Goal: Transaction & Acquisition: Purchase product/service

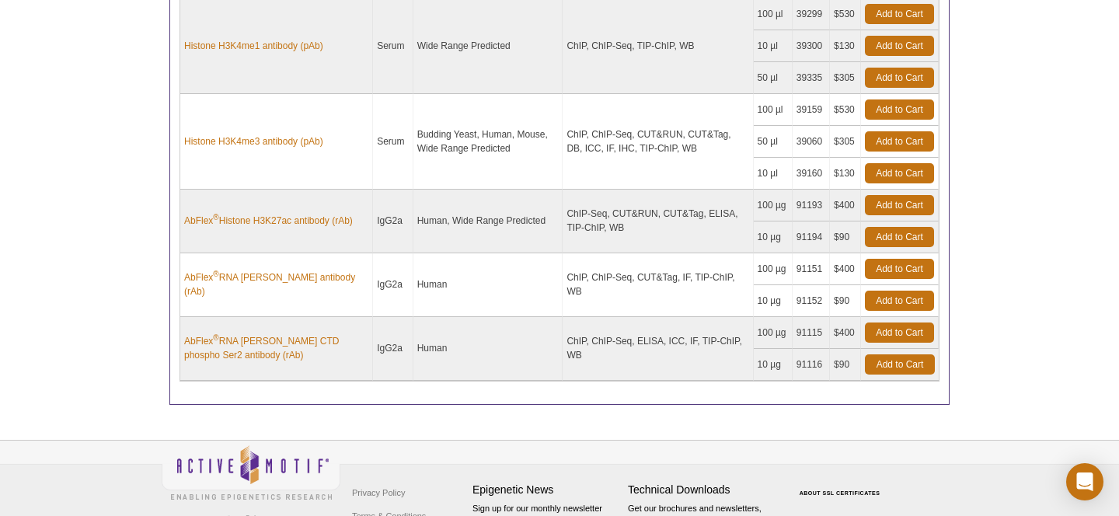
scroll to position [623, 0]
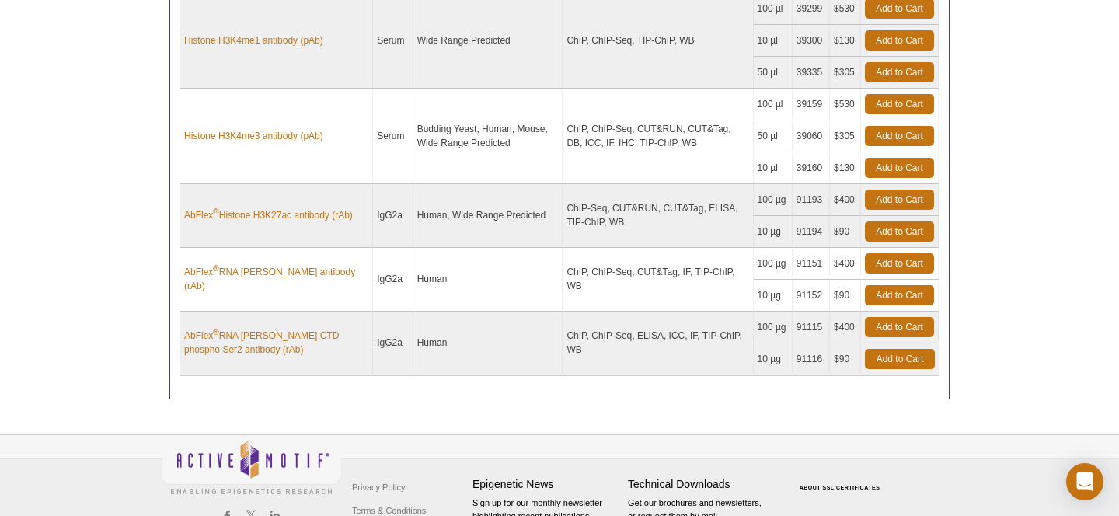
click at [925, 210] on td "Add to Cart" at bounding box center [900, 200] width 78 height 32
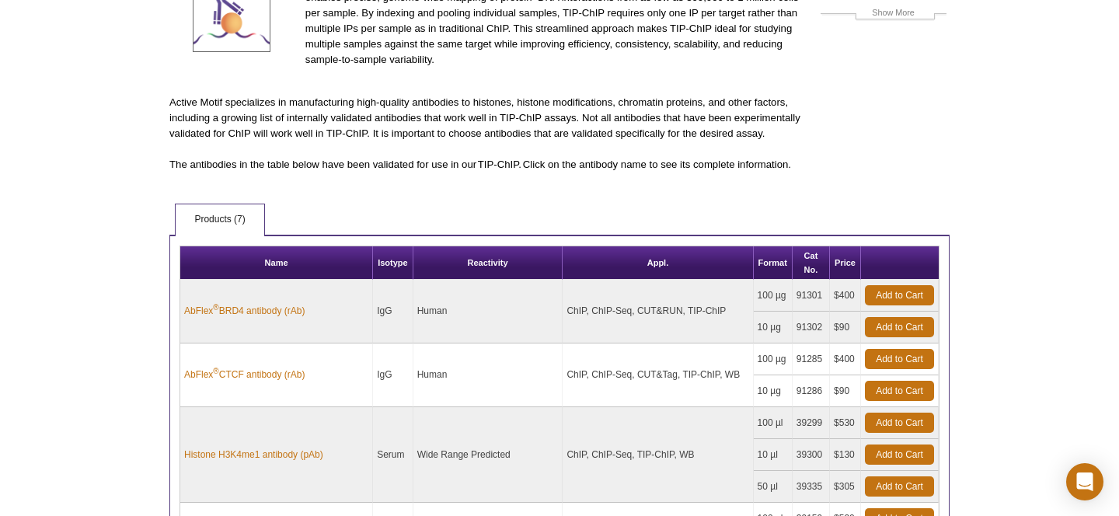
scroll to position [0, 0]
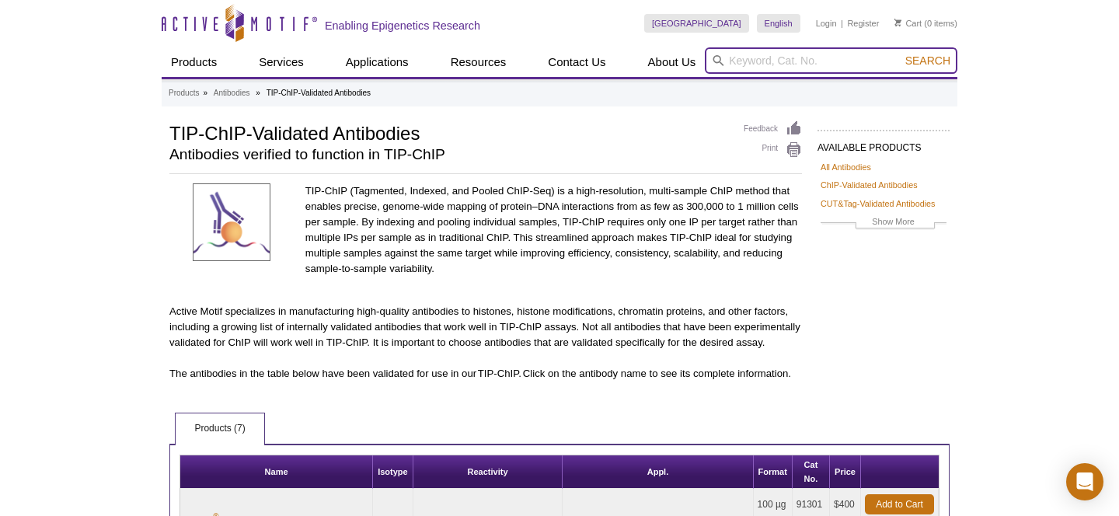
click at [778, 57] on input "search" at bounding box center [831, 60] width 253 height 26
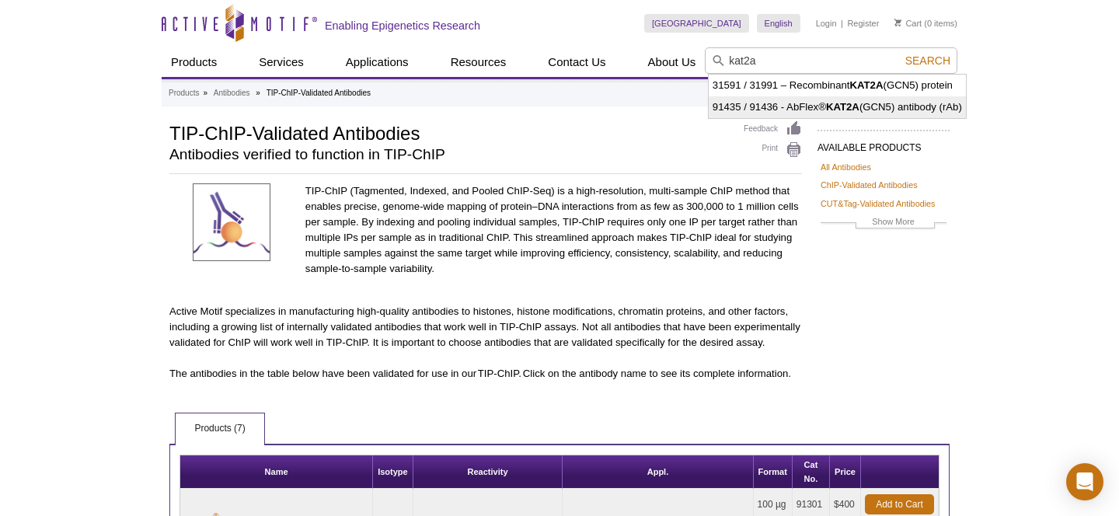
click at [832, 103] on strong "KAT2A" at bounding box center [842, 107] width 33 height 12
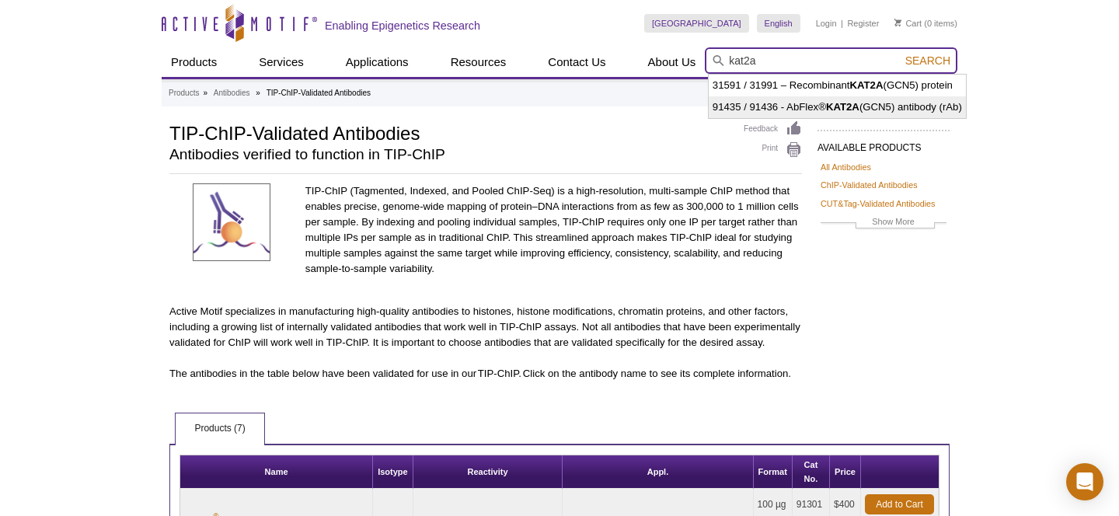
type input "91435 / 91436 - AbFlex® KAT2A (GCN5) antibody (rAb)"
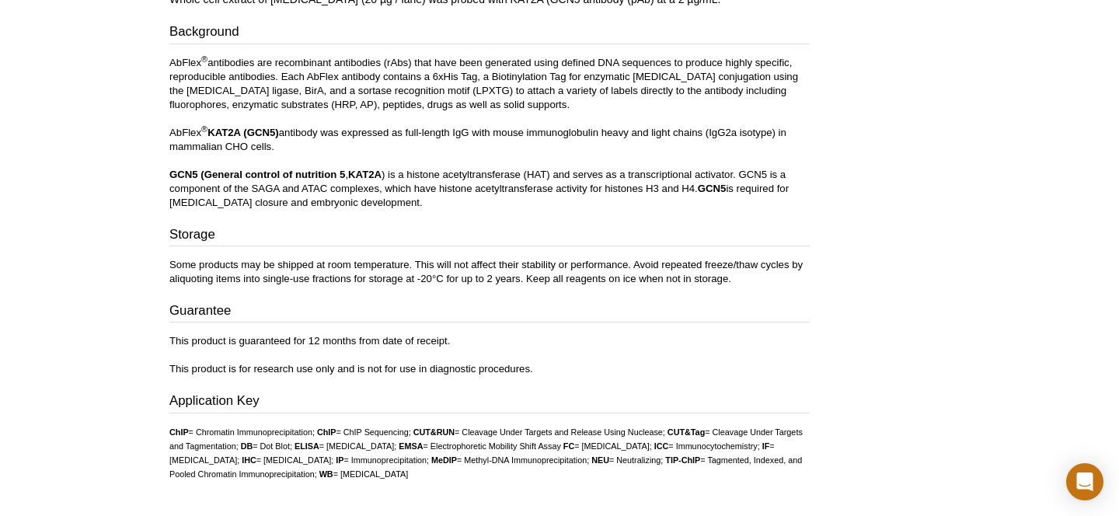
scroll to position [1599, 0]
